Goal: Task Accomplishment & Management: Use online tool/utility

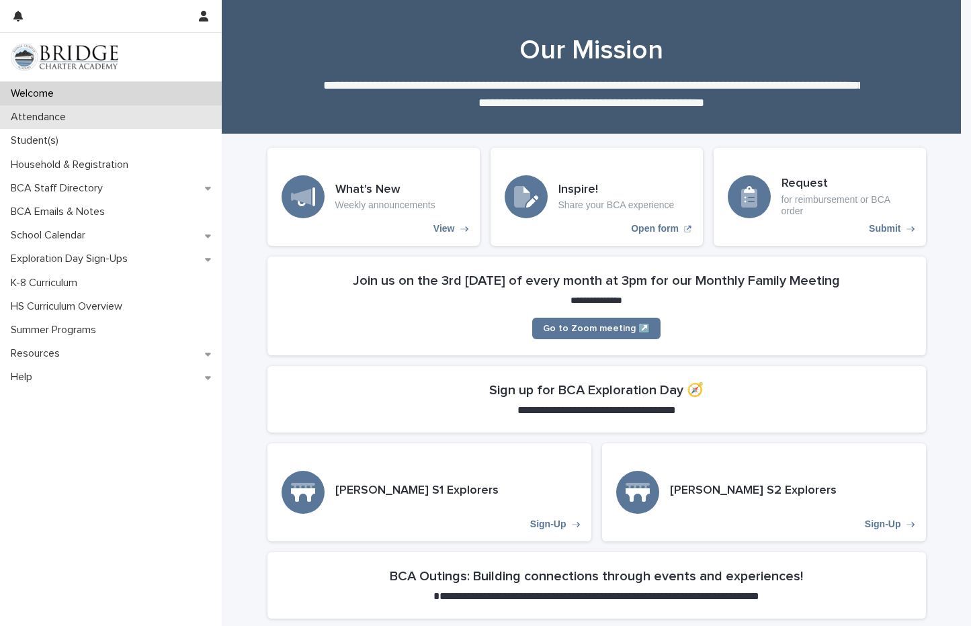
click at [75, 116] on p "Attendance" at bounding box center [40, 117] width 71 height 13
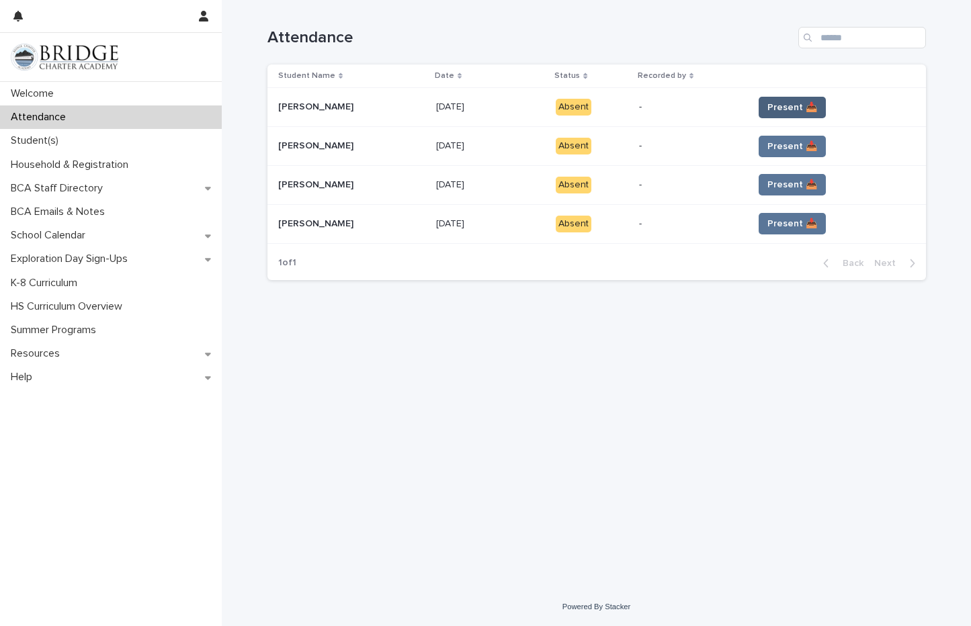
click at [770, 113] on span "Present 📥" at bounding box center [792, 107] width 50 height 13
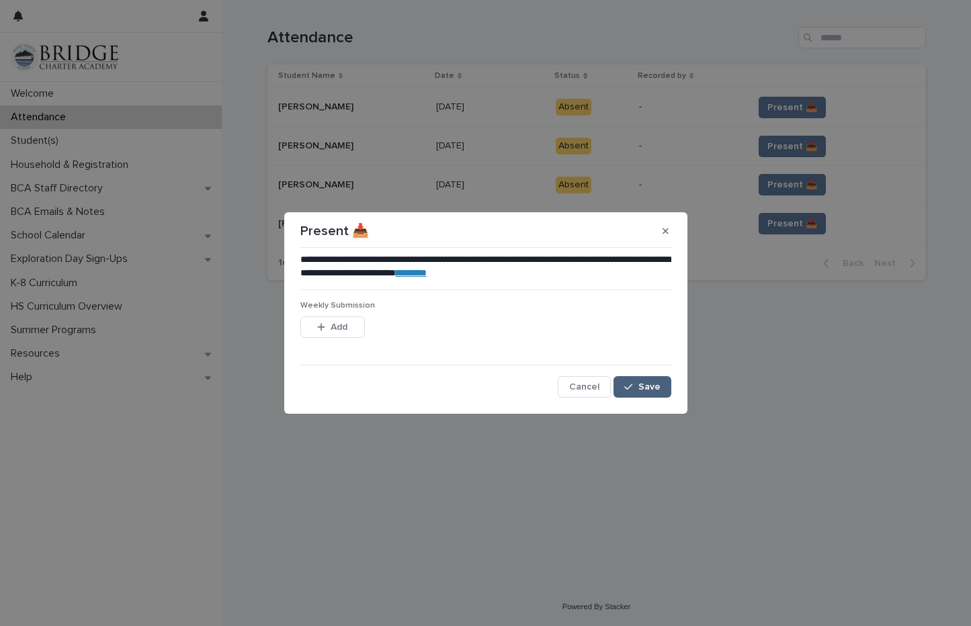
click at [656, 385] on span "Save" at bounding box center [649, 386] width 22 height 9
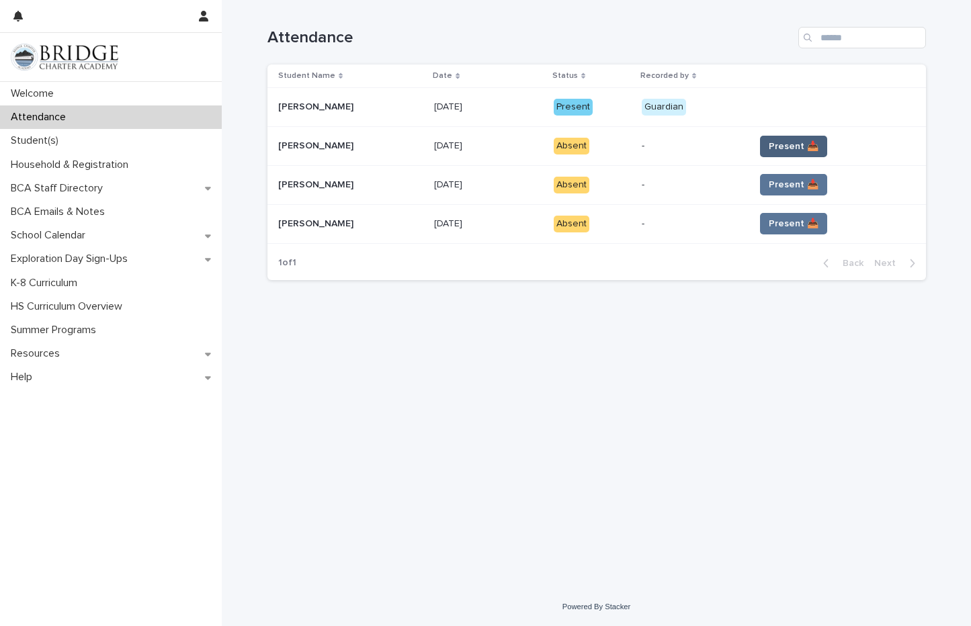
click at [775, 140] on span "Present 📥" at bounding box center [794, 146] width 50 height 13
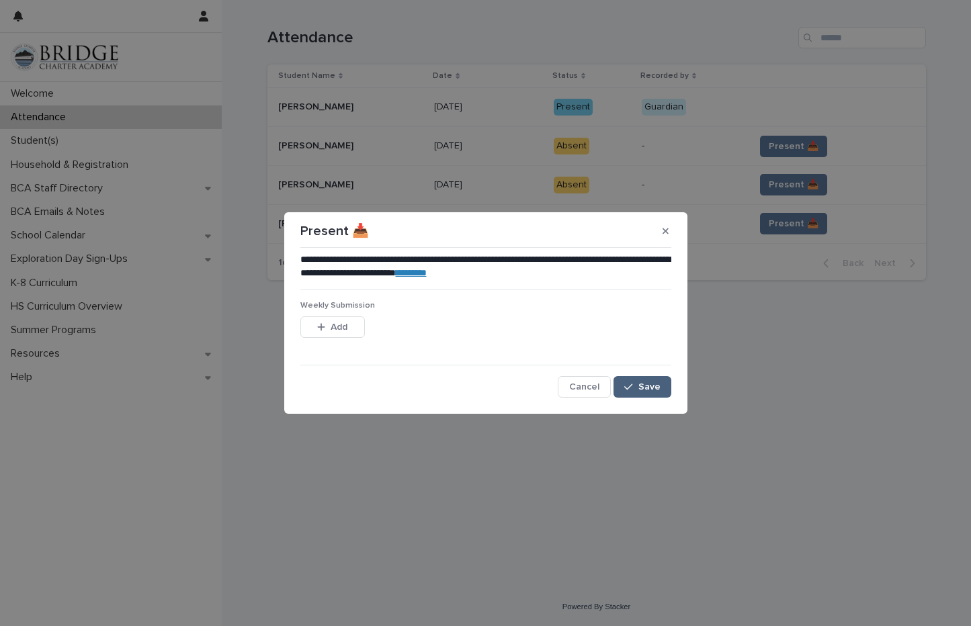
click at [656, 389] on span "Save" at bounding box center [649, 386] width 22 height 9
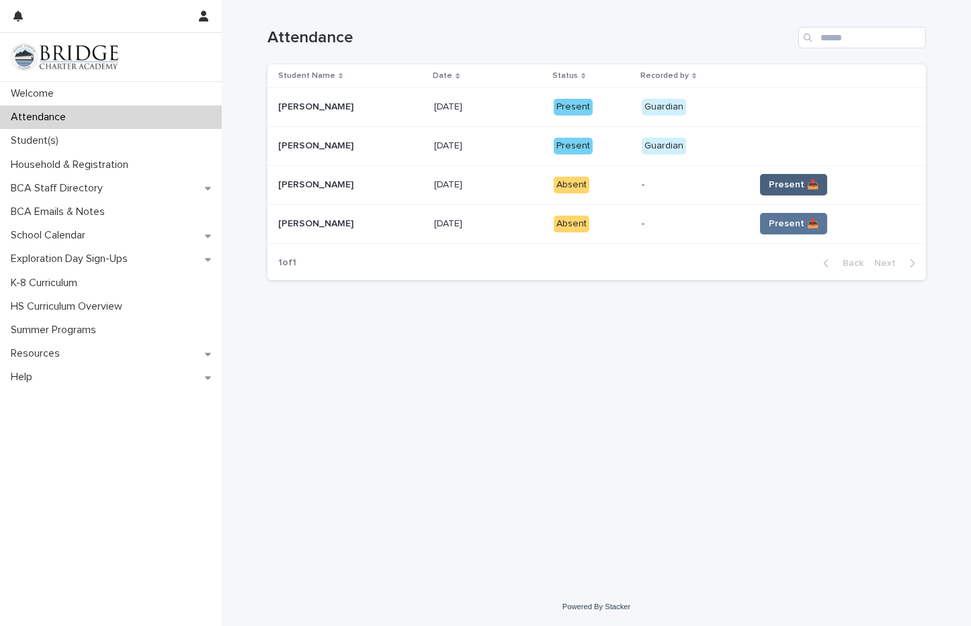
click at [806, 189] on span "Present 📥" at bounding box center [794, 184] width 50 height 13
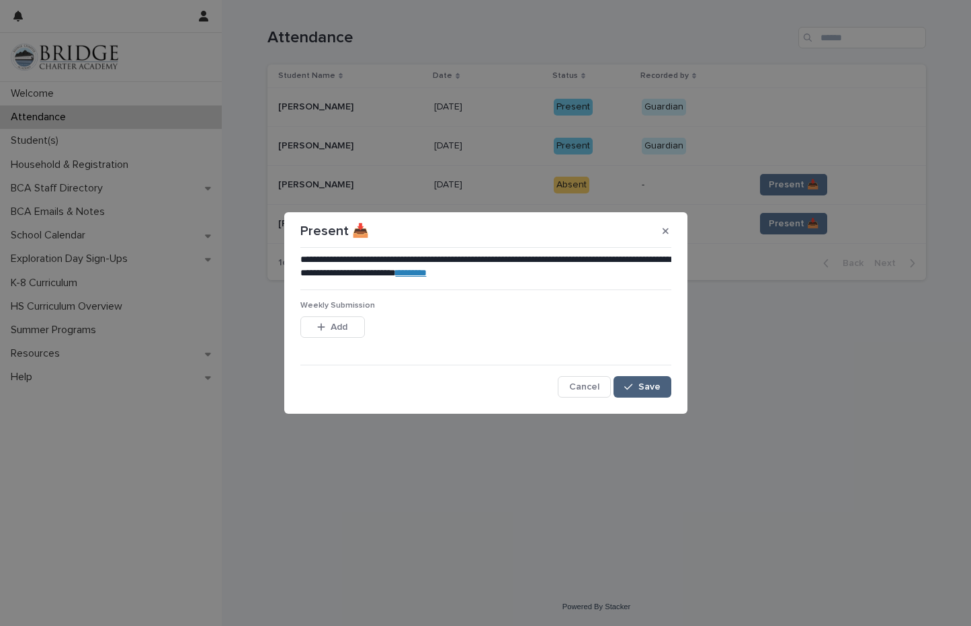
click at [663, 386] on button "Save" at bounding box center [641, 386] width 57 height 21
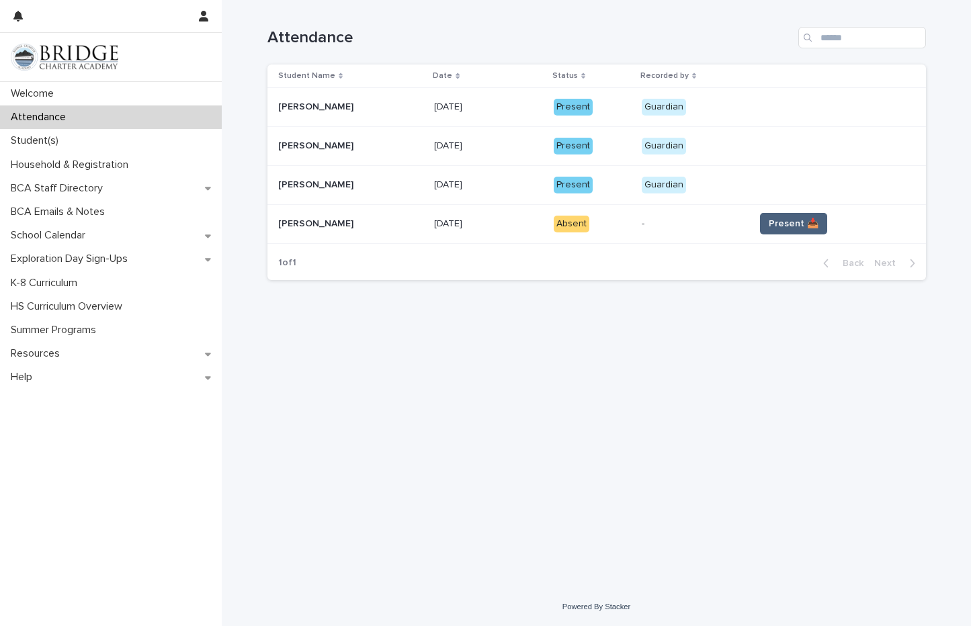
click at [781, 218] on span "Present 📥" at bounding box center [794, 223] width 50 height 13
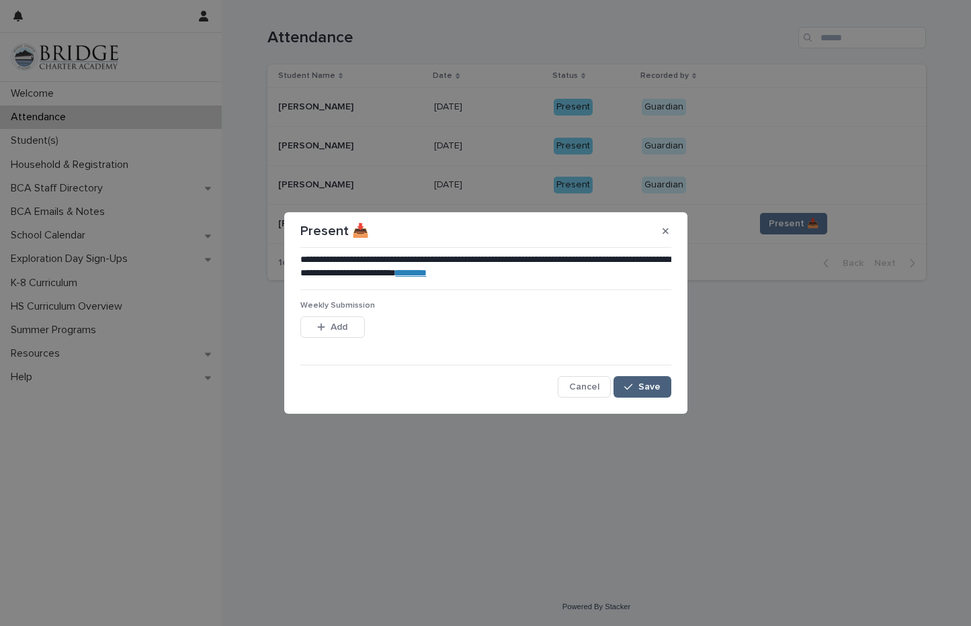
click at [645, 382] on span "Save" at bounding box center [649, 386] width 22 height 9
